Goal: Task Accomplishment & Management: Manage account settings

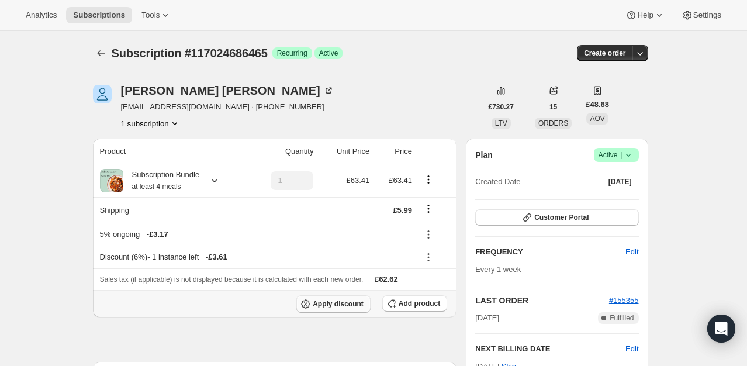
click at [338, 306] on span "Apply discount" at bounding box center [338, 303] width 51 height 9
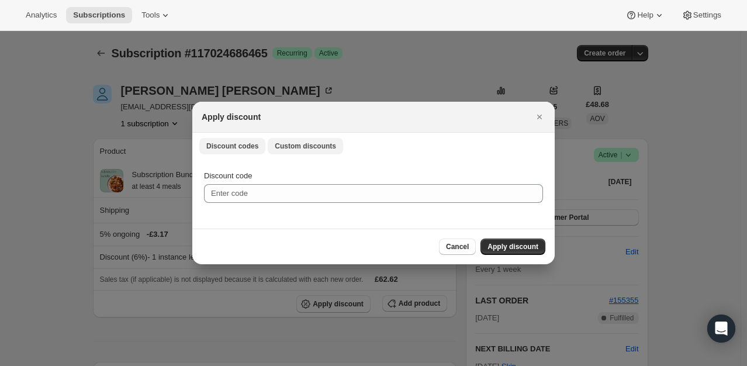
click at [288, 144] on span "Custom discounts" at bounding box center [305, 145] width 61 height 9
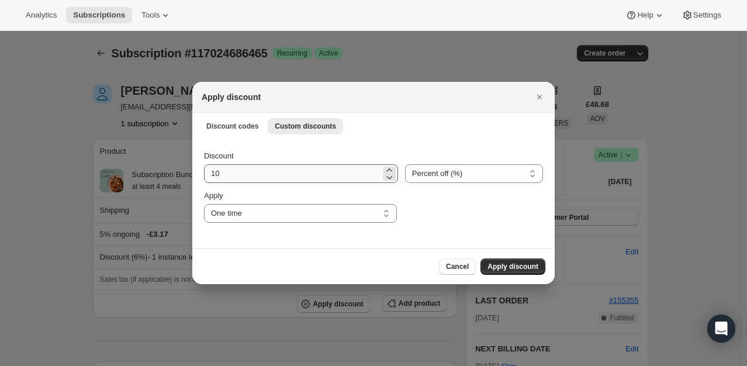
click at [245, 184] on div "Discount 10 Percent off (%) Amount off (£) Percent off (%) Apply One time Speci…" at bounding box center [373, 186] width 339 height 72
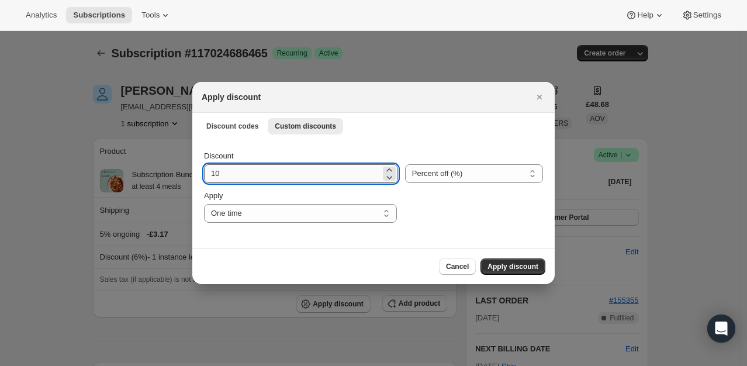
click at [258, 167] on input "10" at bounding box center [292, 173] width 177 height 19
type input "100"
click at [490, 270] on span "Apply discount" at bounding box center [512, 266] width 51 height 9
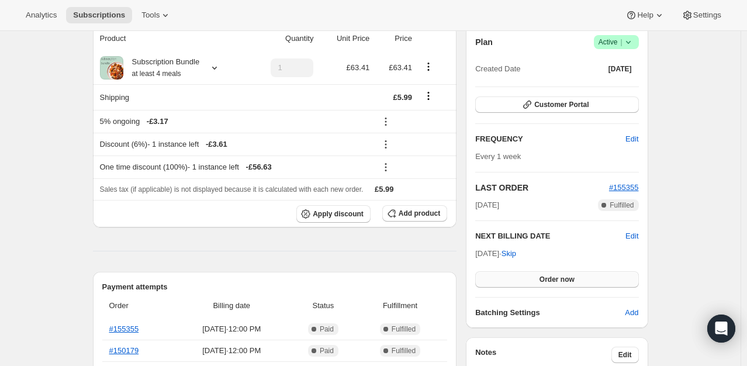
scroll to position [117, 0]
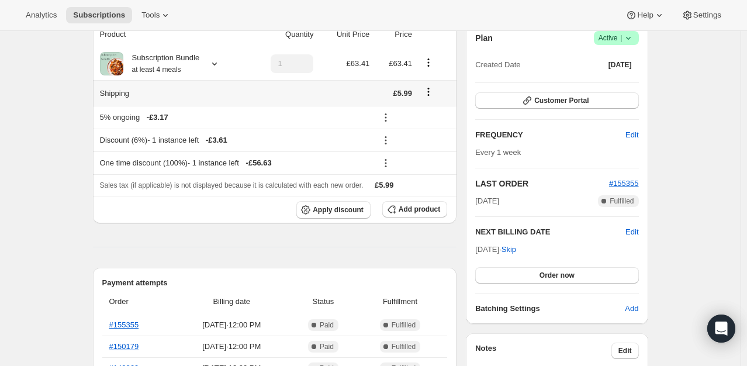
click at [428, 92] on icon "Shipping actions" at bounding box center [429, 92] width 12 height 12
click at [430, 119] on span "Edit shipping rate" at bounding box center [431, 114] width 58 height 9
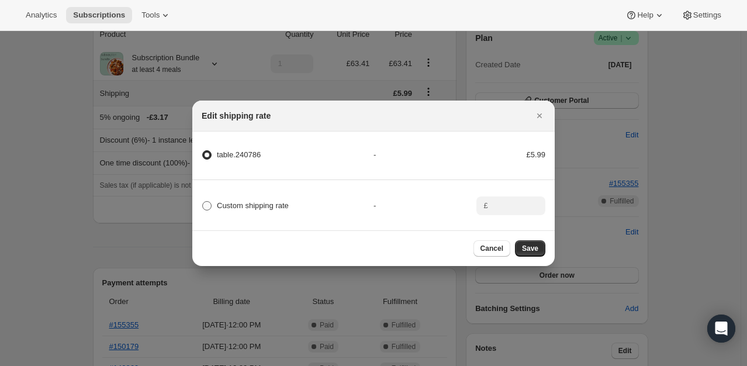
click at [238, 202] on span "Custom shipping rate" at bounding box center [253, 205] width 72 height 9
click at [203, 202] on input "Custom shipping rate" at bounding box center [202, 201] width 1 height 1
radio input "true"
radio input "false"
click at [524, 210] on input ":rf4:" at bounding box center [510, 205] width 36 height 19
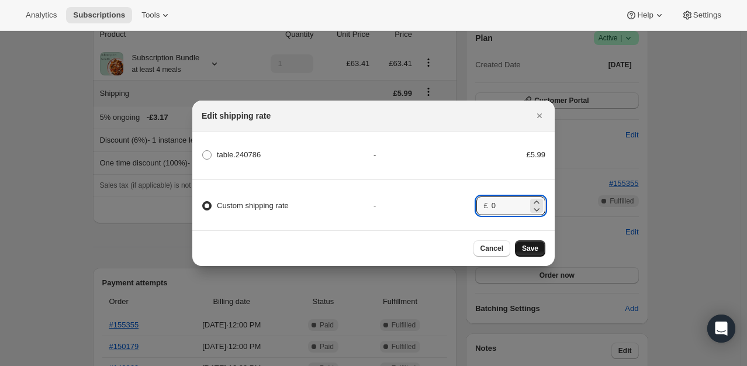
type input "0"
click at [525, 253] on span "Save" at bounding box center [530, 248] width 16 height 9
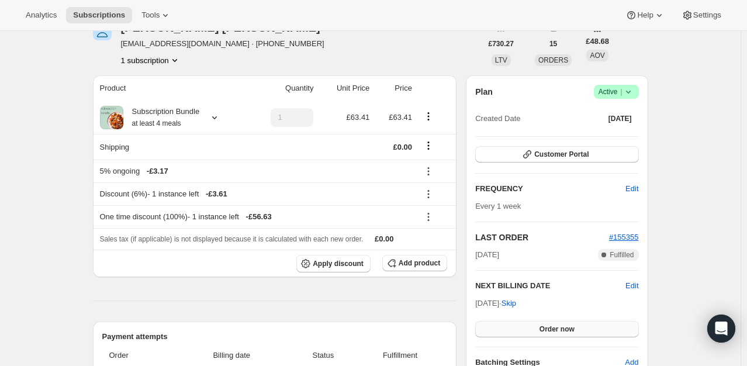
click at [553, 324] on span "Order now" at bounding box center [556, 328] width 35 height 9
click at [554, 327] on span "Click to confirm" at bounding box center [556, 328] width 53 height 9
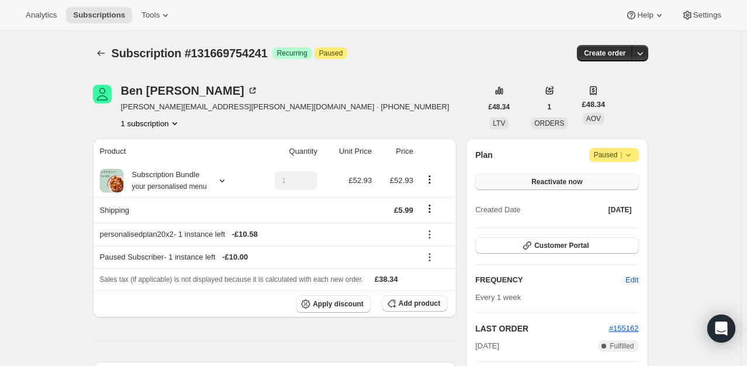
click at [614, 184] on button "Reactivate now" at bounding box center [556, 182] width 163 height 16
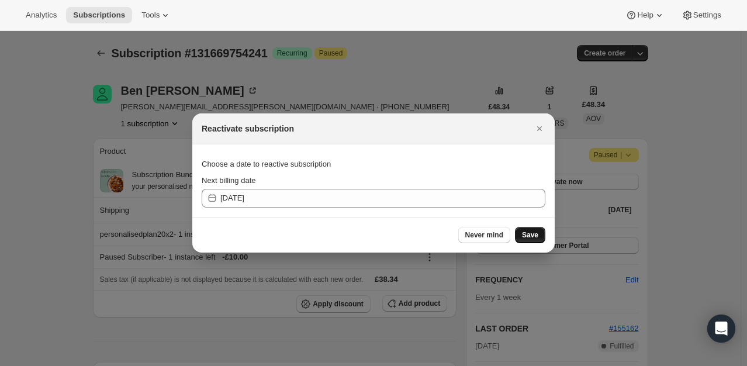
click at [540, 234] on button "Save" at bounding box center [530, 235] width 30 height 16
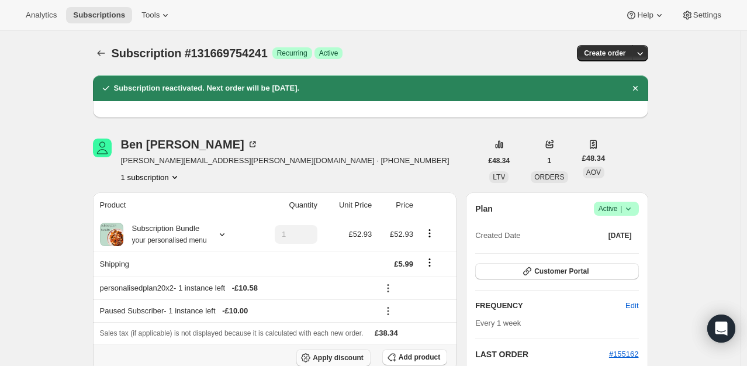
click at [347, 360] on span "Apply discount" at bounding box center [338, 357] width 51 height 9
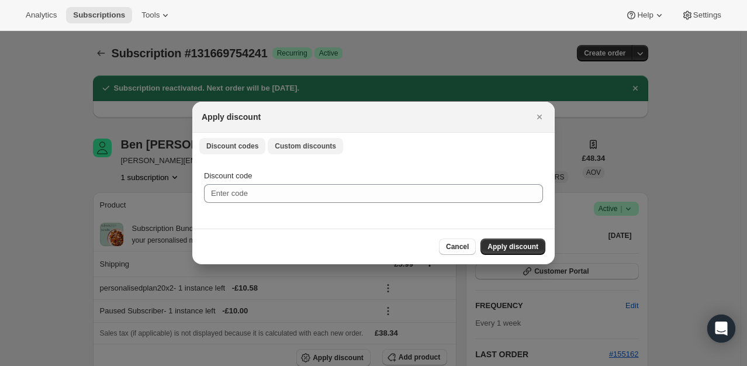
click at [299, 146] on span "Custom discounts" at bounding box center [305, 145] width 61 height 9
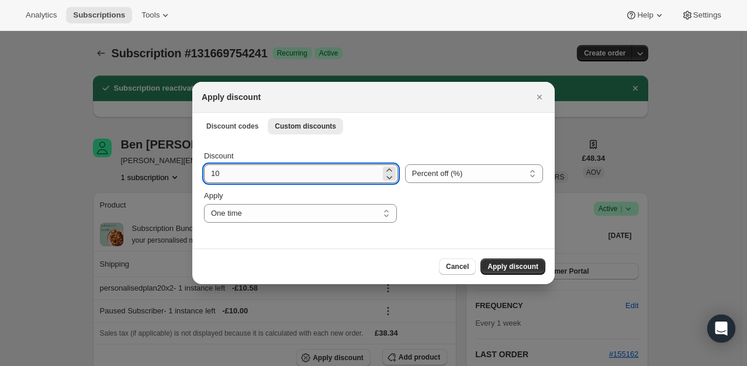
click at [269, 175] on input "10" at bounding box center [292, 173] width 177 height 19
type input "100"
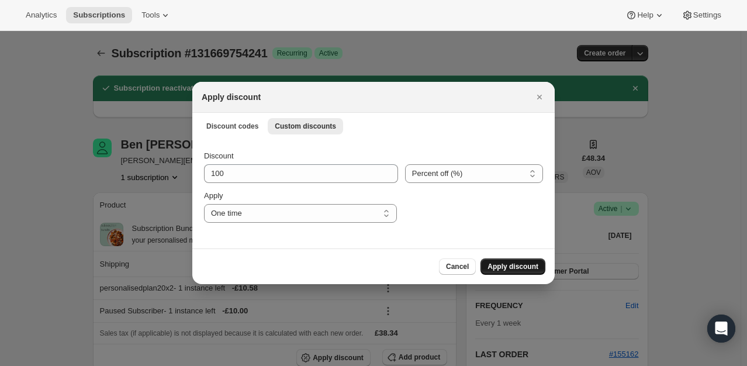
click at [537, 270] on span "Apply discount" at bounding box center [512, 266] width 51 height 9
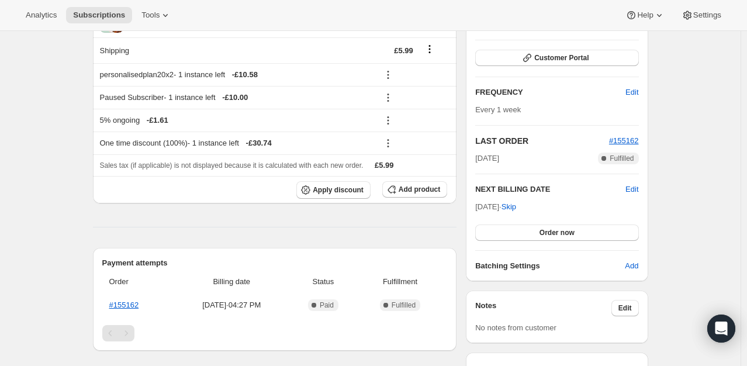
scroll to position [234, 0]
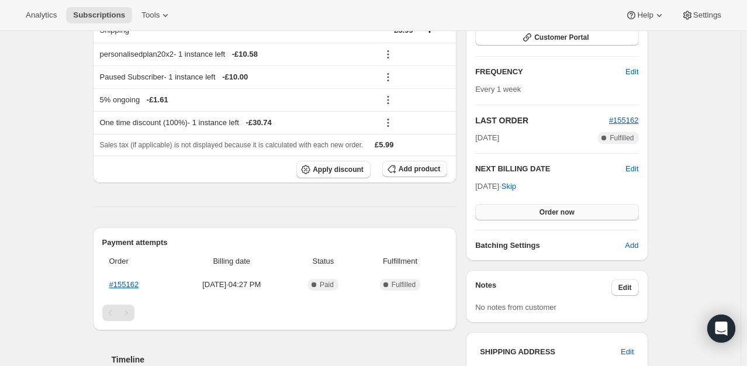
click at [575, 209] on span "Order now" at bounding box center [556, 211] width 35 height 9
click at [576, 209] on span "Click to confirm" at bounding box center [556, 211] width 53 height 9
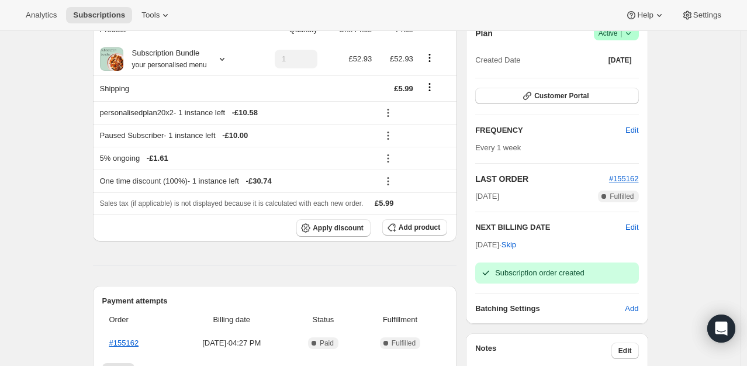
scroll to position [175, 0]
click at [623, 38] on span "Active |" at bounding box center [616, 33] width 36 height 12
click at [599, 79] on span "Cancel subscription" at bounding box center [620, 75] width 66 height 9
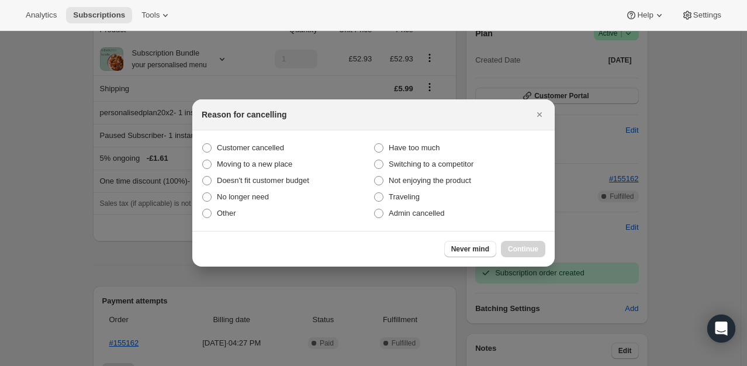
click at [540, 123] on div "Reason for cancelling" at bounding box center [373, 114] width 362 height 31
click at [541, 118] on icon "Close" at bounding box center [540, 115] width 12 height 12
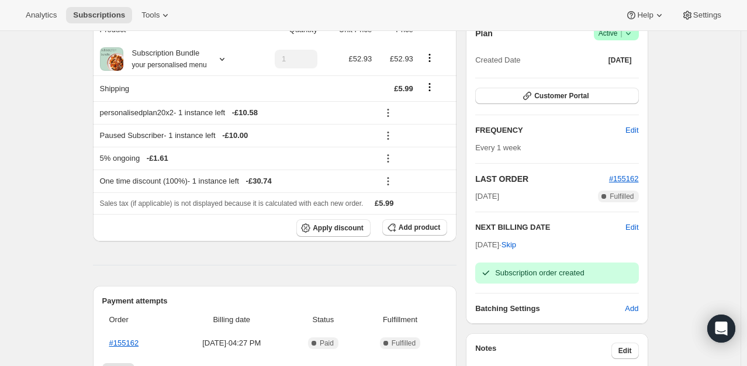
click at [636, 37] on span "Success Active |" at bounding box center [616, 33] width 45 height 14
click at [621, 63] on button "Pause subscription" at bounding box center [619, 56] width 73 height 19
